Goal: Information Seeking & Learning: Learn about a topic

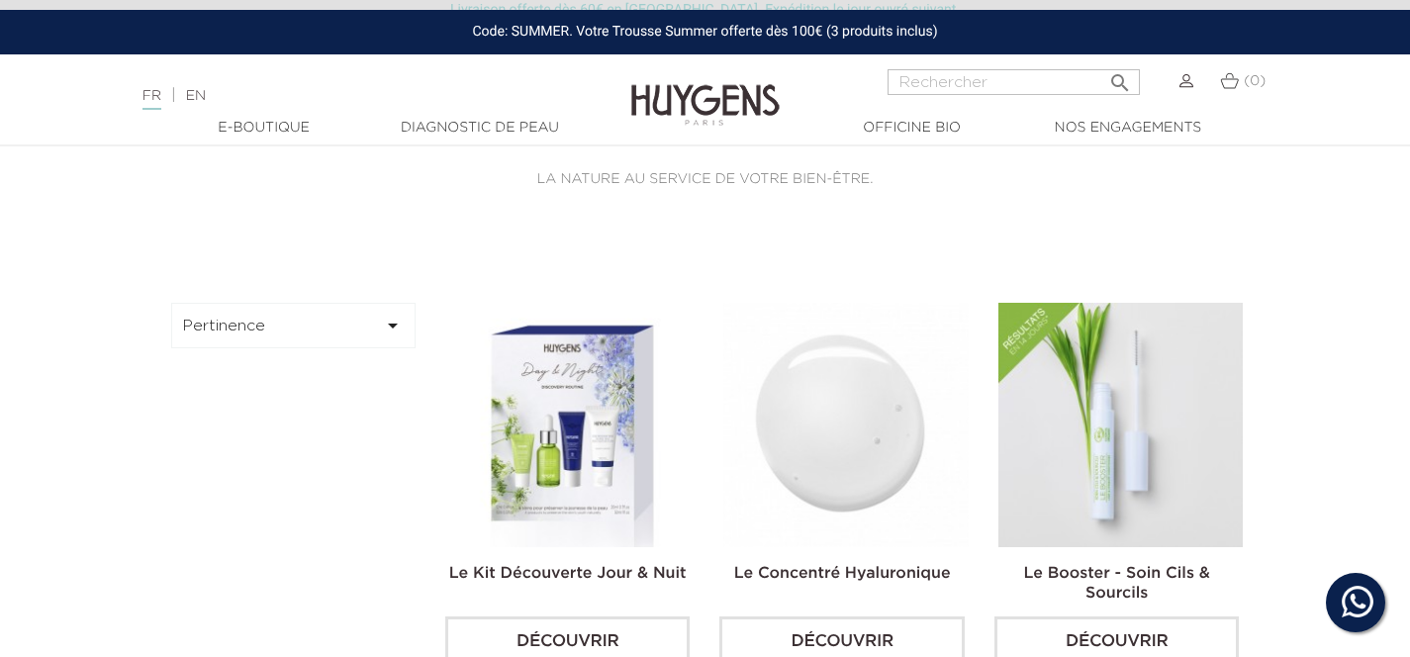
scroll to position [6, 0]
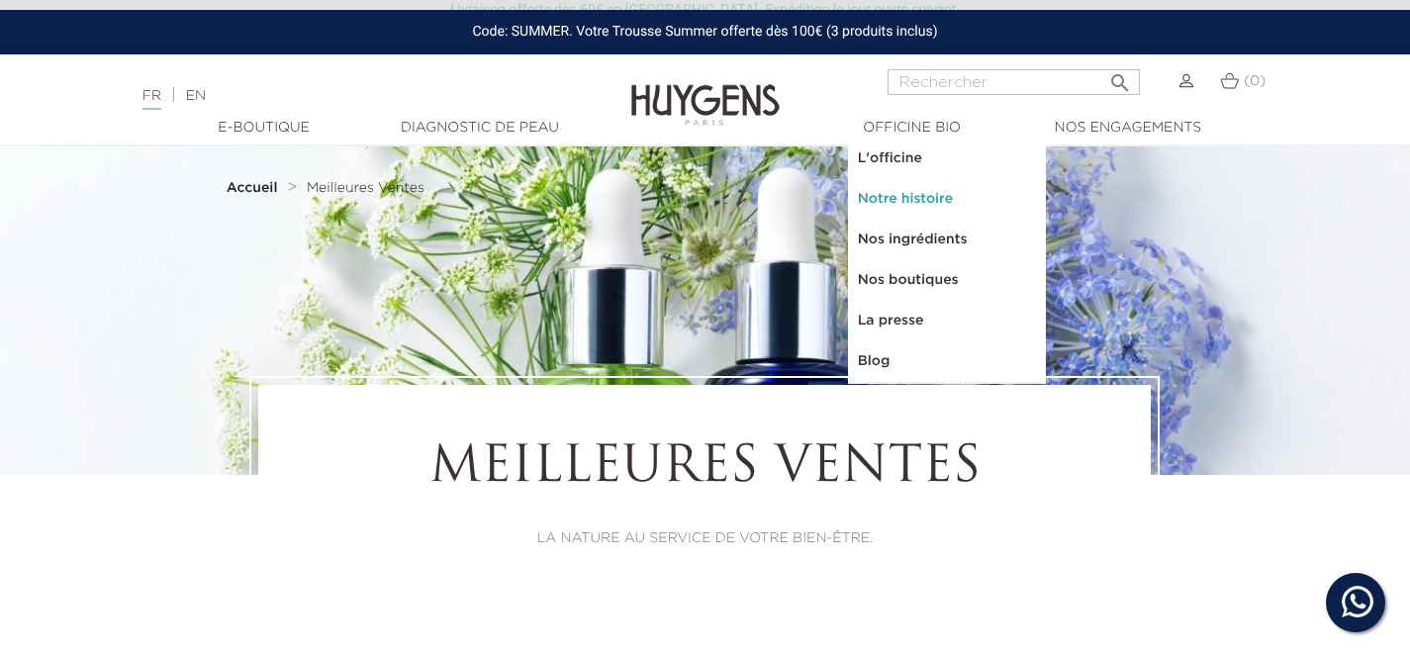
click at [895, 193] on link "Notre histoire" at bounding box center [947, 199] width 198 height 41
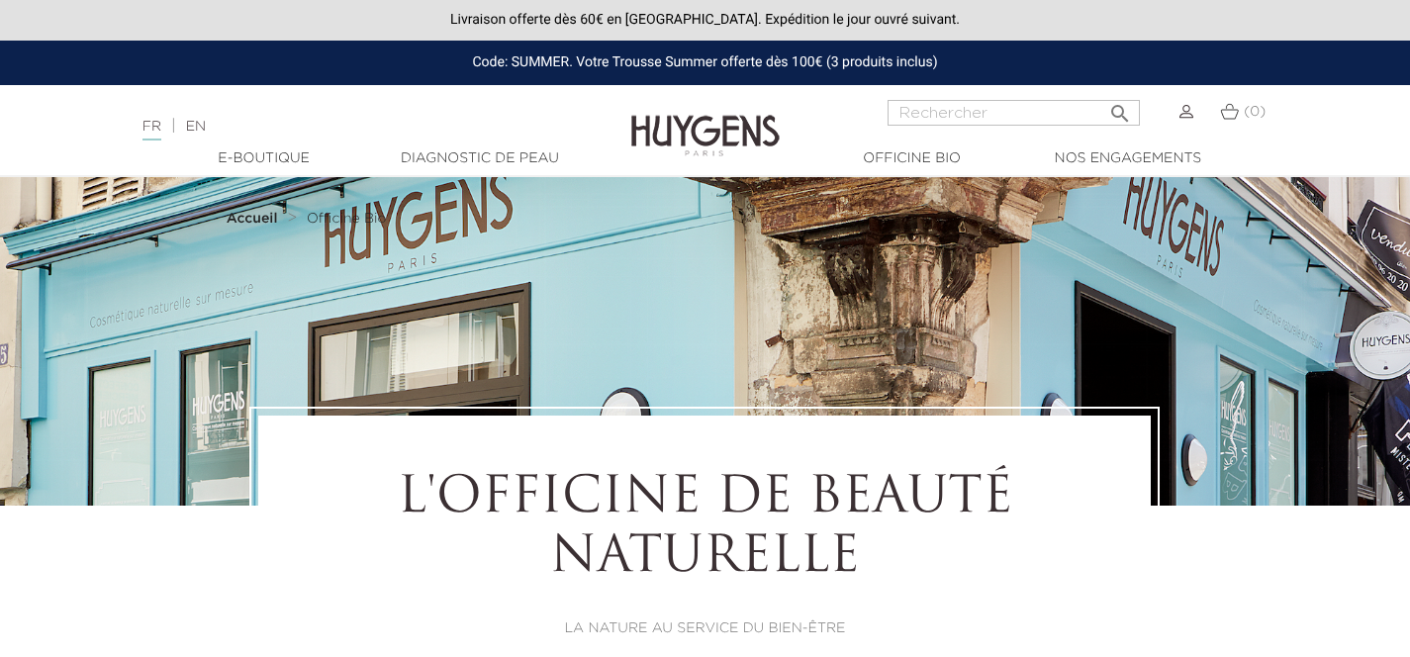
select select "FR"
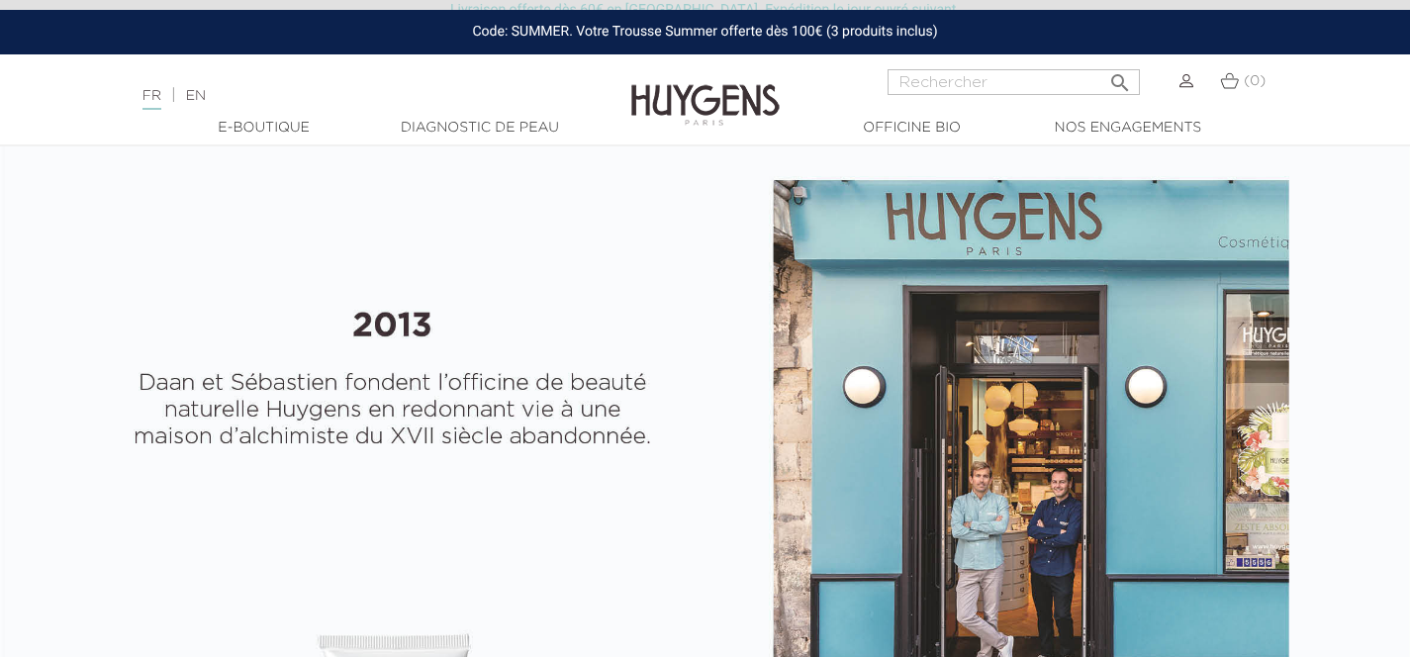
scroll to position [733, 0]
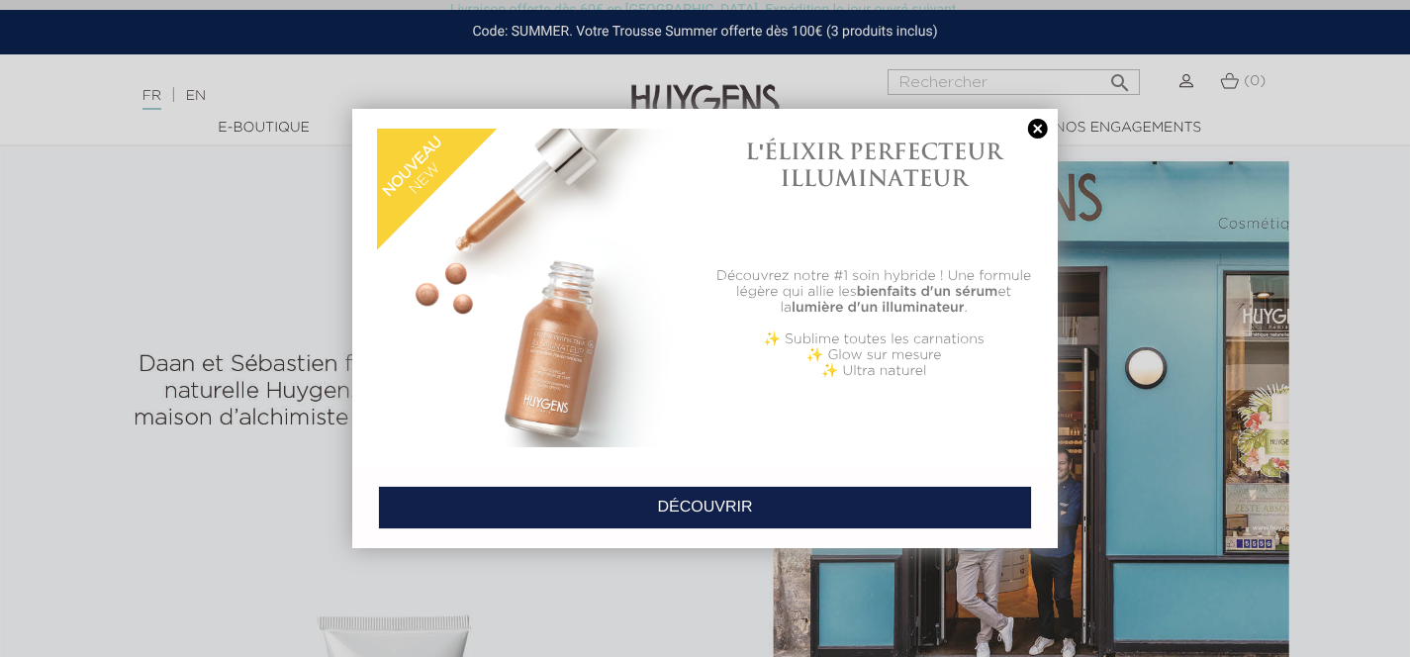
click at [1037, 129] on link at bounding box center [1038, 129] width 28 height 21
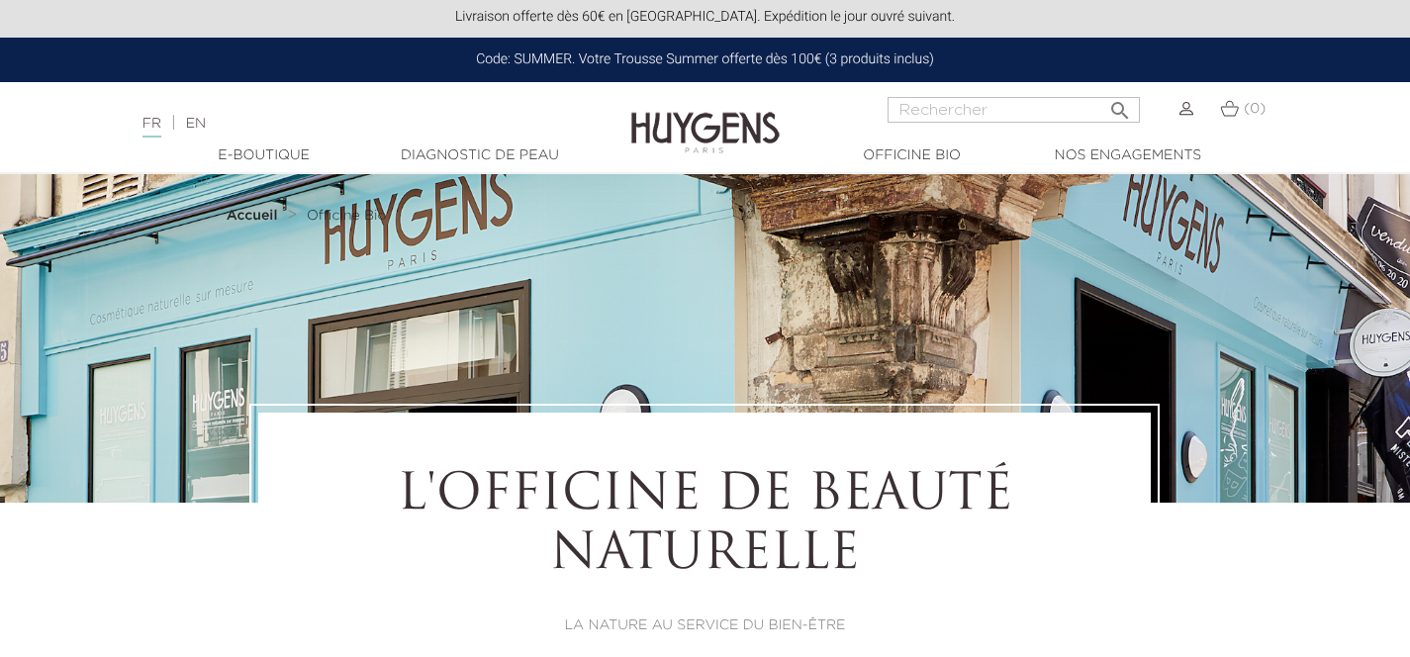
scroll to position [4, 0]
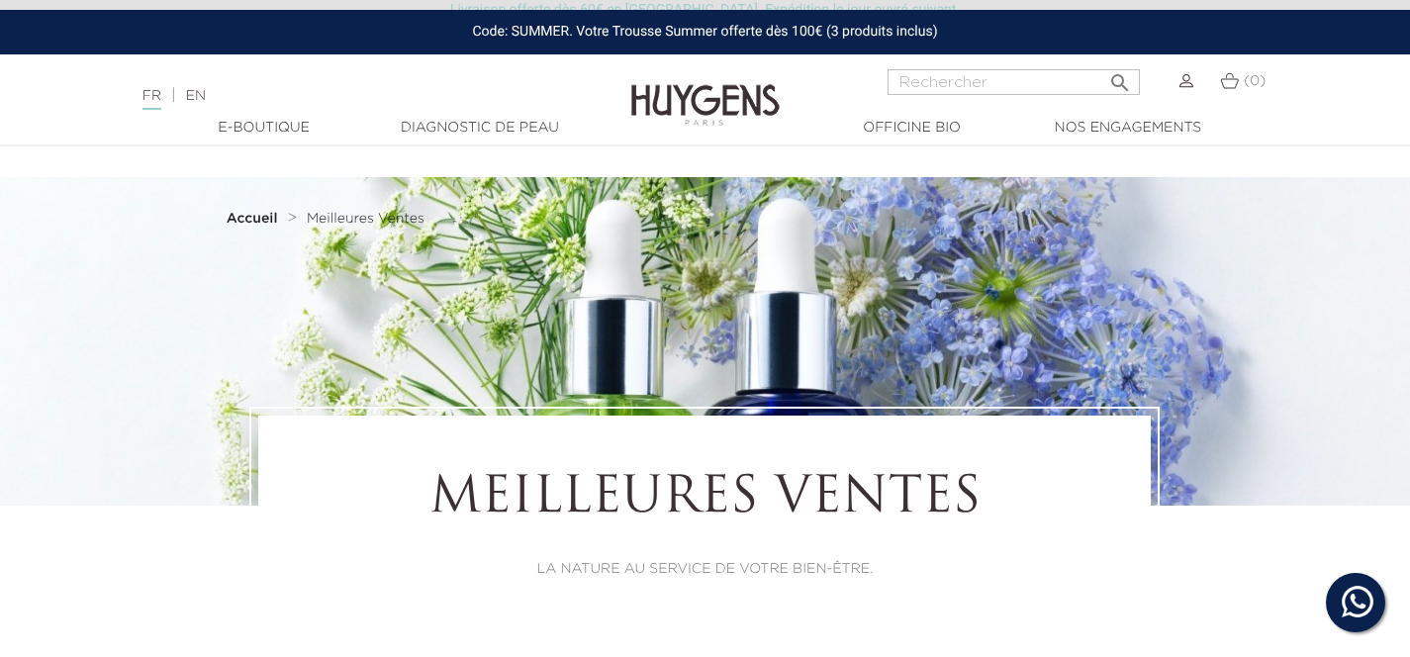
scroll to position [32, 0]
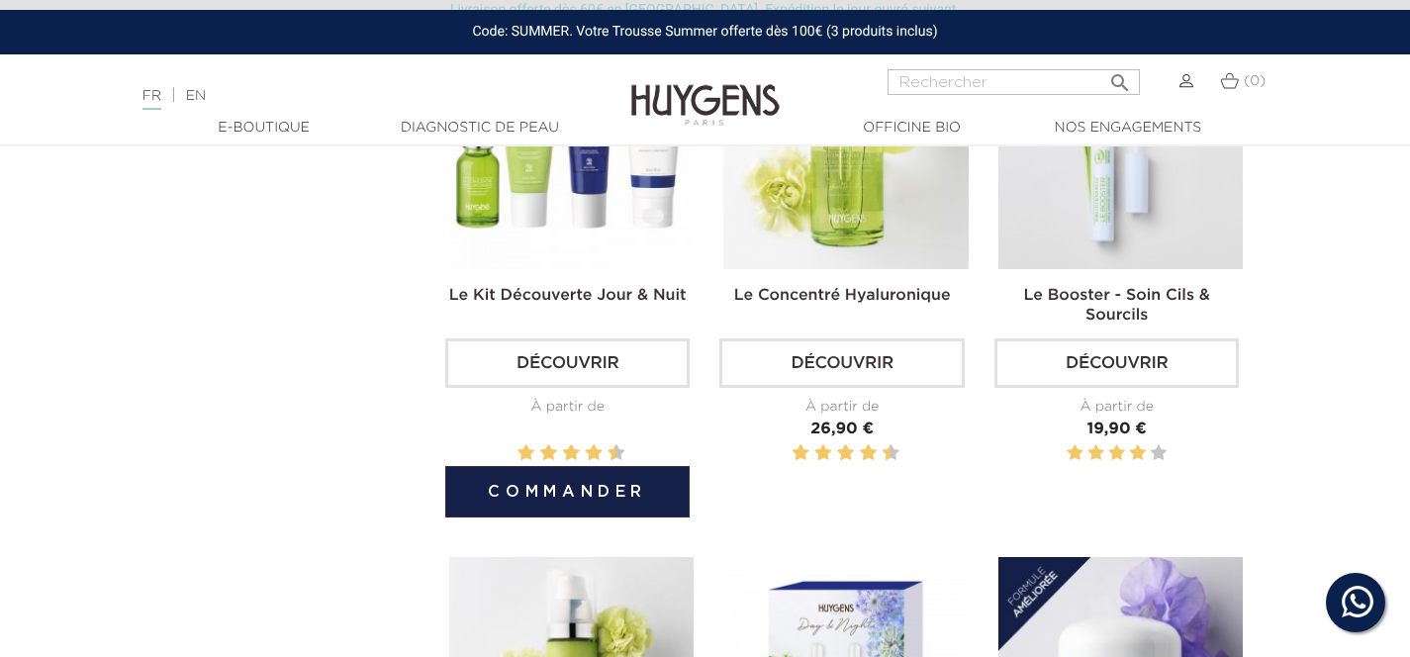
scroll to position [791, 0]
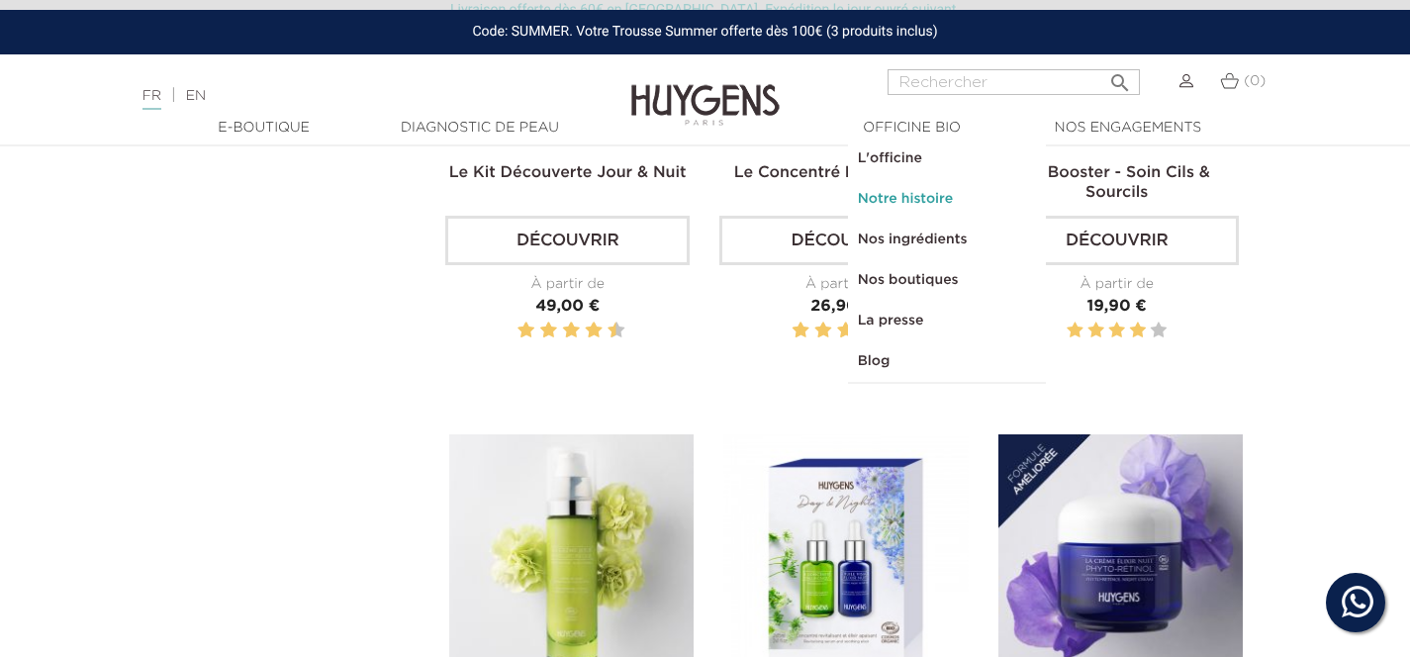
click at [908, 200] on link "Notre histoire" at bounding box center [947, 199] width 198 height 41
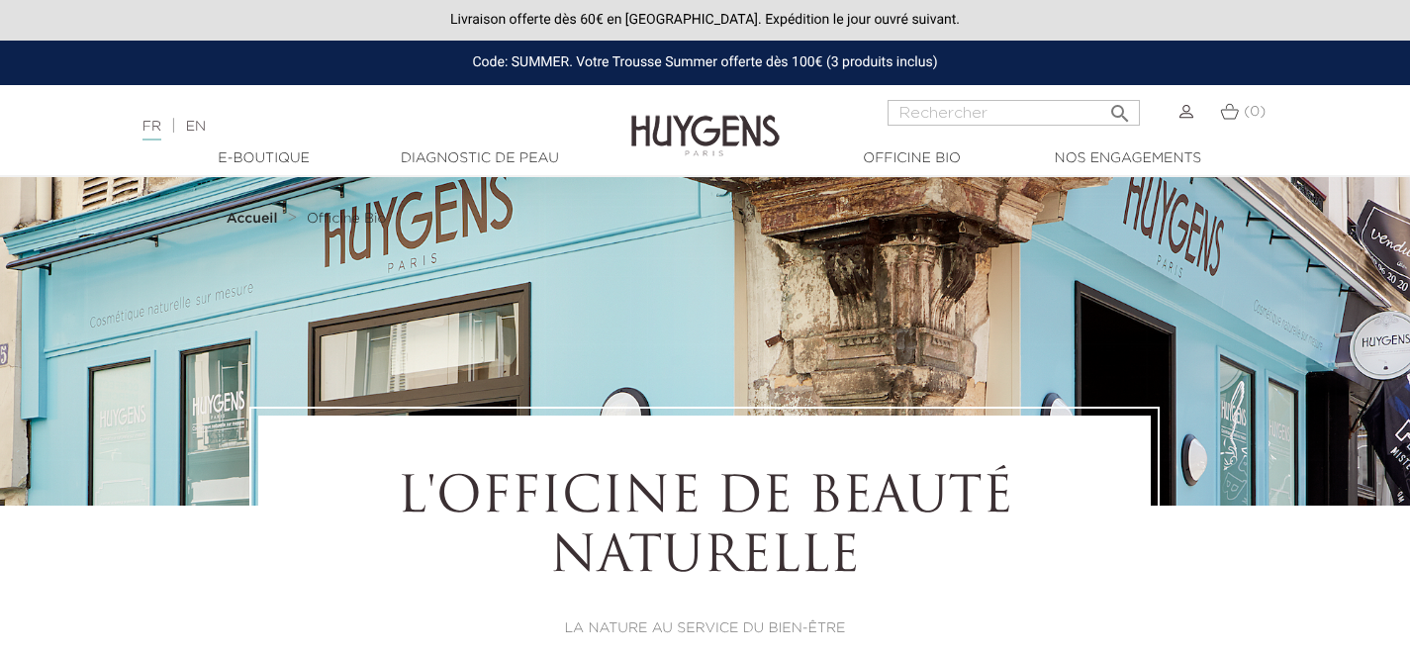
select select "FR"
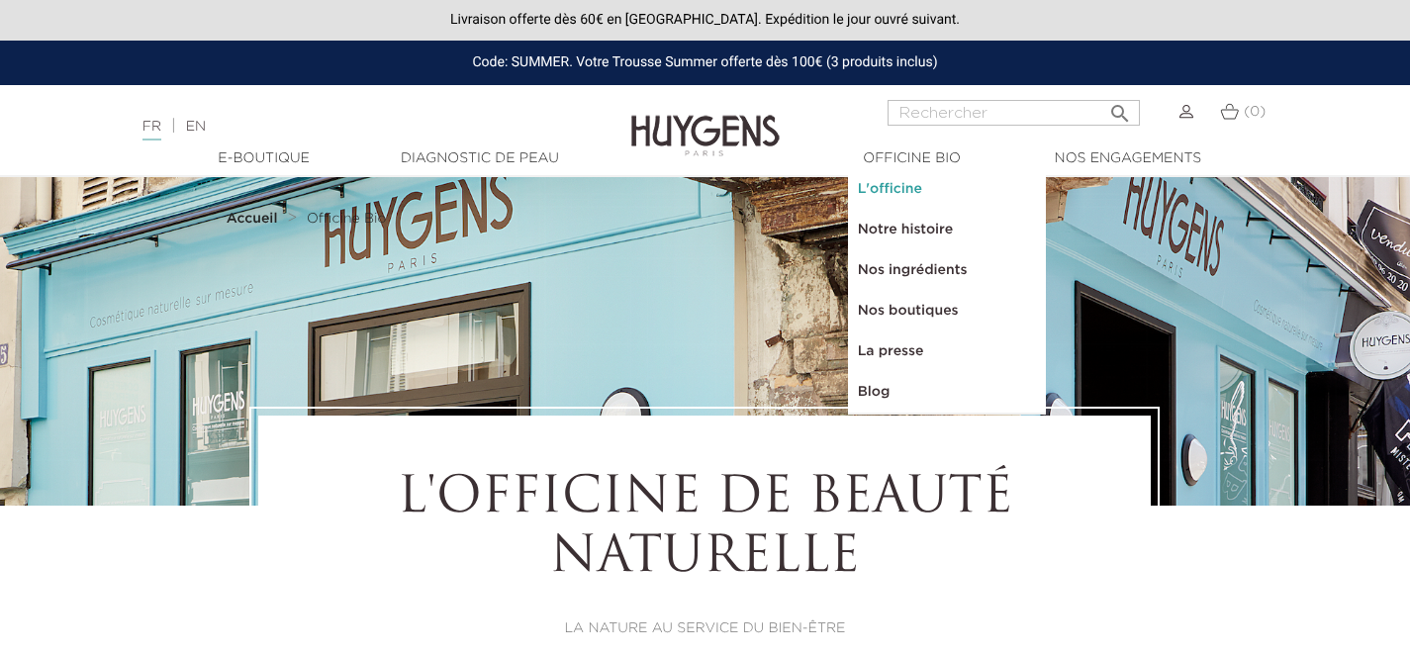
click at [920, 183] on link "L'officine" at bounding box center [947, 189] width 198 height 41
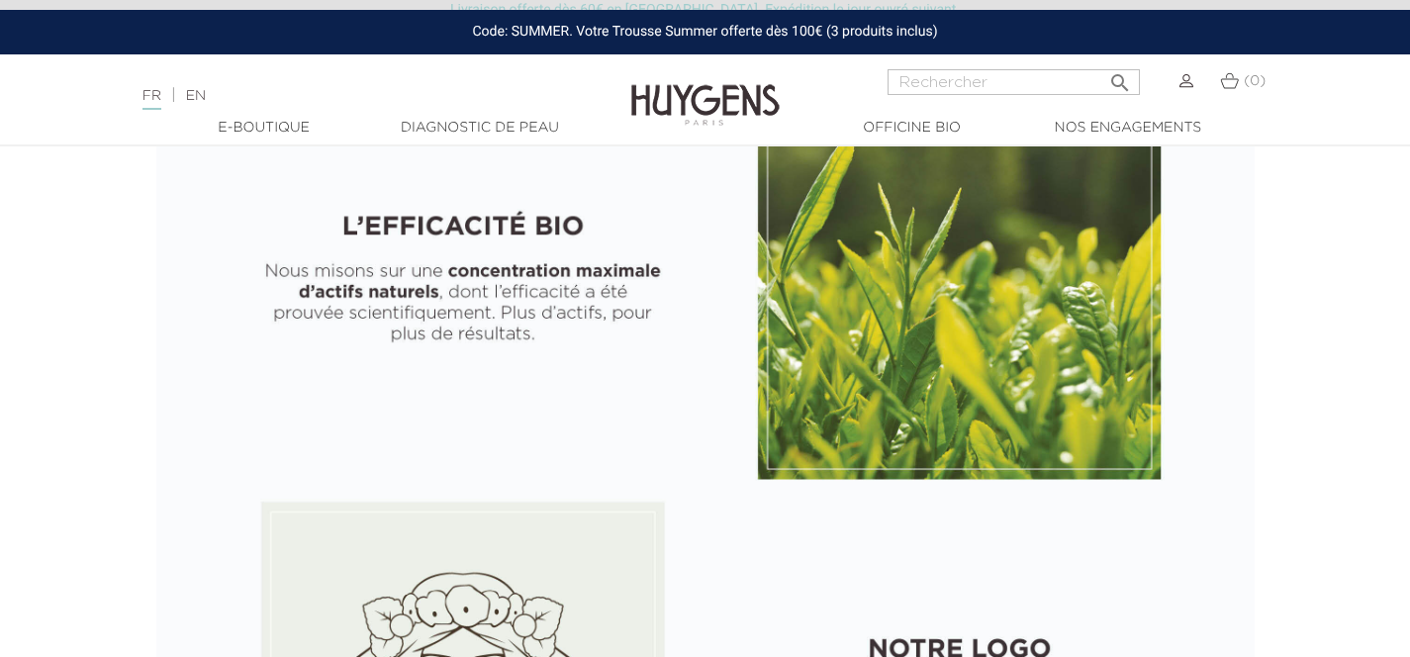
scroll to position [1642, 0]
